Goal: Transaction & Acquisition: Register for event/course

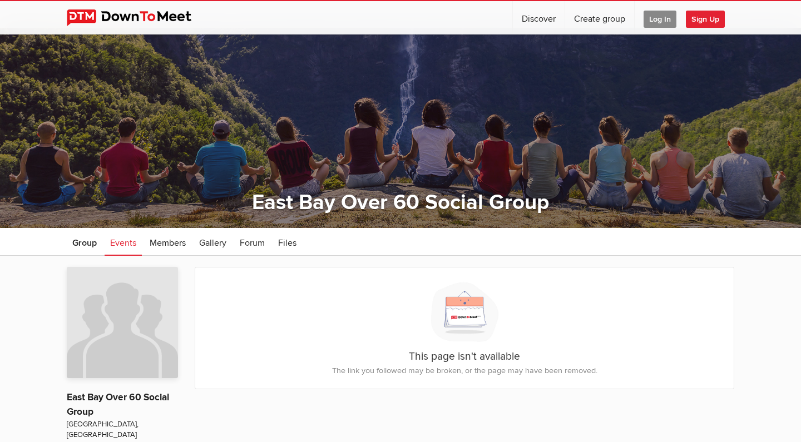
scroll to position [6, 0]
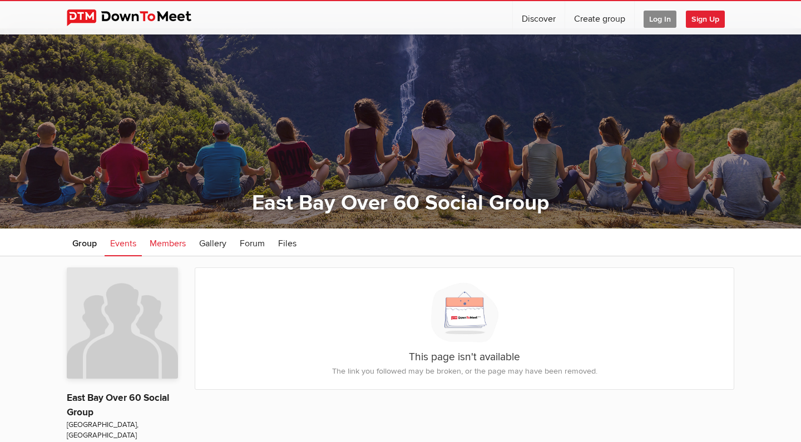
click at [175, 245] on span "Members" at bounding box center [168, 243] width 36 height 11
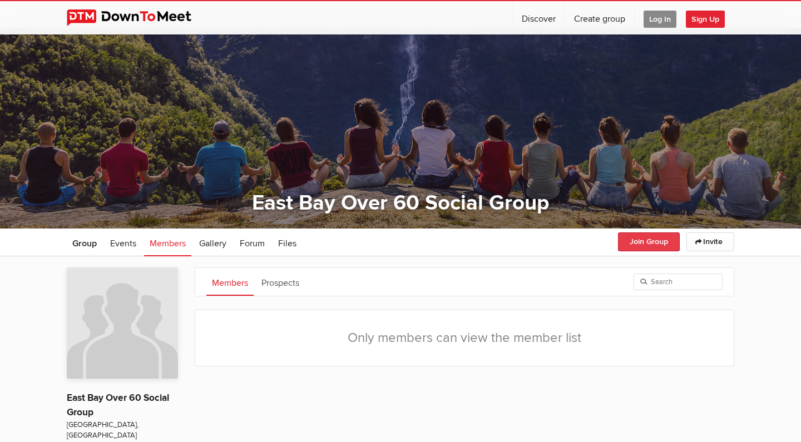
click at [643, 245] on button "Join Group" at bounding box center [649, 242] width 62 height 19
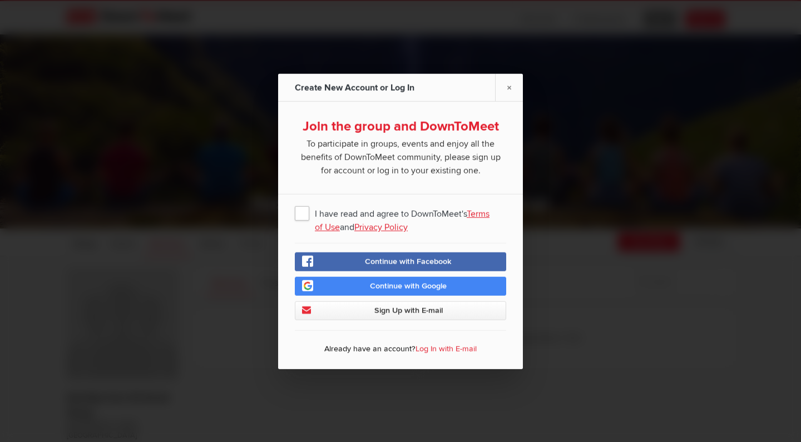
click at [303, 213] on span "I have read and agree to DownToMeet's Terms of Use and Privacy Policy" at bounding box center [400, 212] width 211 height 20
click at [0, 0] on input "I have read and agree to DownToMeet's Terms of Use and Privacy Policy" at bounding box center [0, 0] width 0 height 0
click at [419, 285] on span "Continue with Google" at bounding box center [408, 285] width 77 height 9
click at [474, 274] on div "Continue with Facebook Continue with Google Sign Up with E-mail" at bounding box center [400, 286] width 211 height 68
click at [409, 286] on span "Continue with Google" at bounding box center [408, 285] width 77 height 9
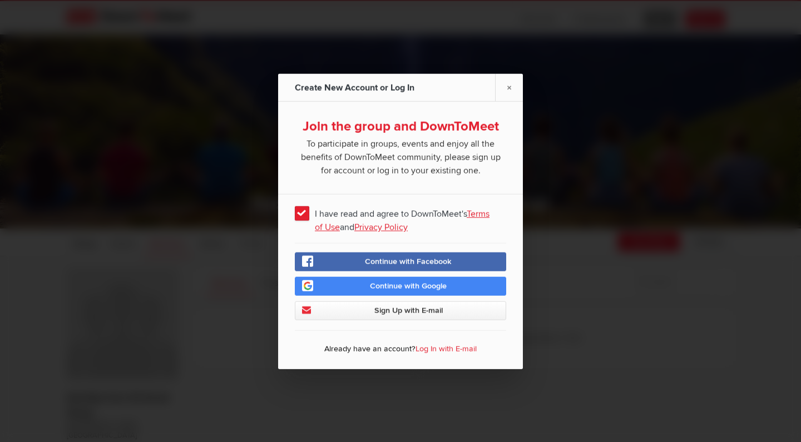
click at [433, 310] on span "Sign Up with E-mail" at bounding box center [408, 309] width 68 height 9
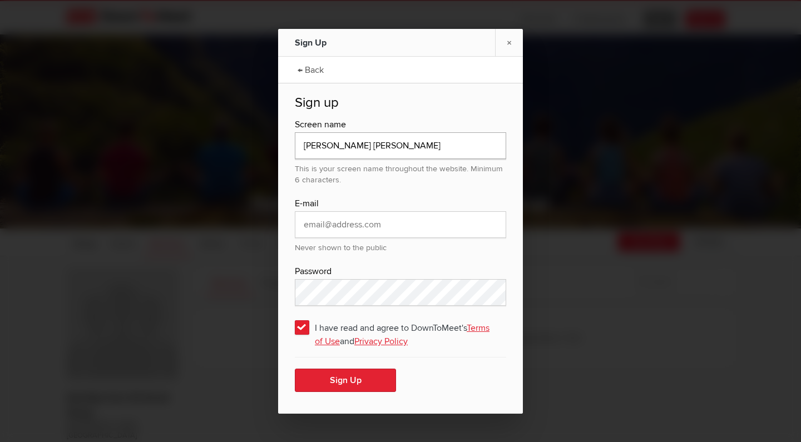
type input "[PERSON_NAME] [PERSON_NAME]"
type input "[EMAIL_ADDRESS][DOMAIN_NAME]"
click at [340, 384] on button "Sign Up" at bounding box center [345, 380] width 101 height 23
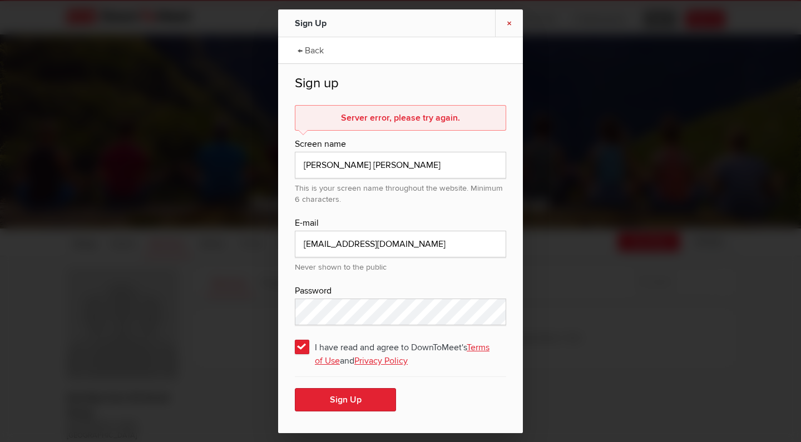
click at [510, 22] on link "×" at bounding box center [509, 22] width 28 height 27
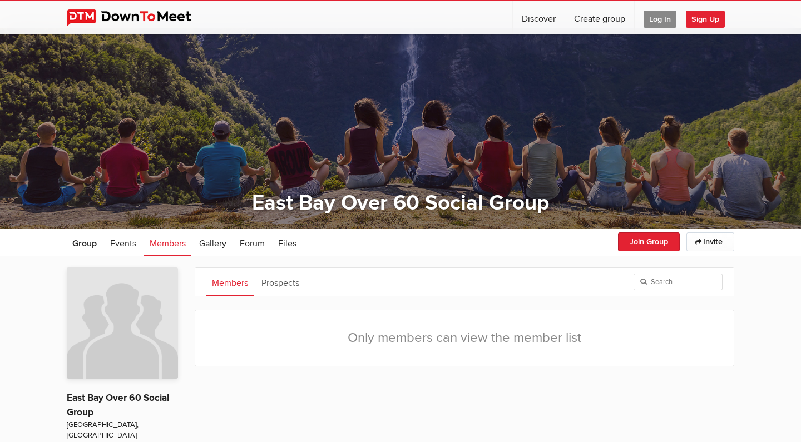
click at [709, 14] on span "Sign Up" at bounding box center [705, 19] width 39 height 17
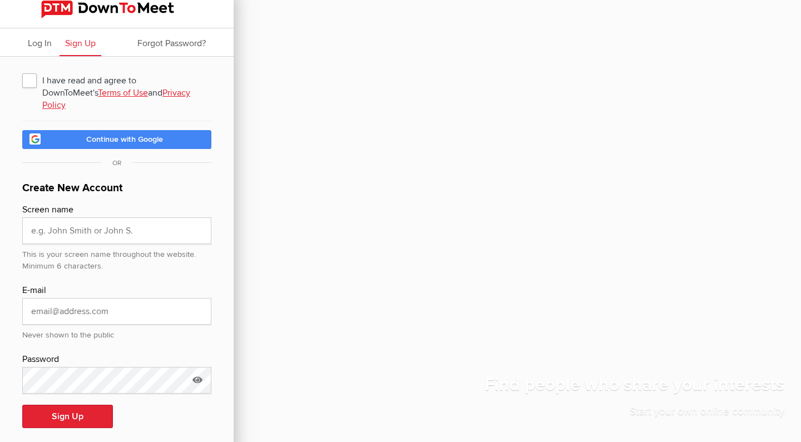
scroll to position [5, 0]
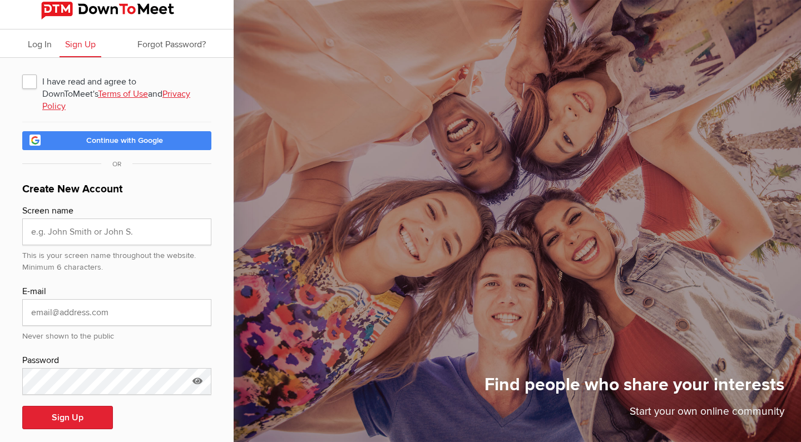
click at [29, 82] on span "I have read and agree to DownToMeet's Terms of Use and Privacy Policy" at bounding box center [116, 81] width 189 height 20
click at [22, 71] on input "I have read and agree to DownToMeet's Terms of Use and Privacy Policy" at bounding box center [22, 71] width 1 height 1
checkbox input "true"
click at [110, 135] on link "Continue with Google" at bounding box center [116, 140] width 189 height 19
